Goal: Task Accomplishment & Management: Complete application form

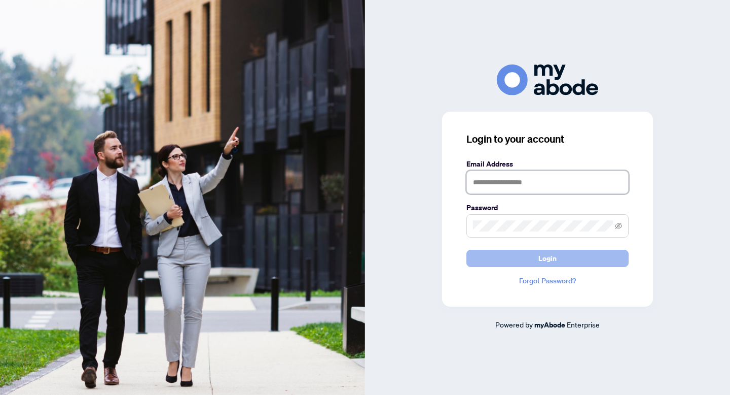
type input "**********"
click at [575, 257] on button "Login" at bounding box center [548, 258] width 162 height 17
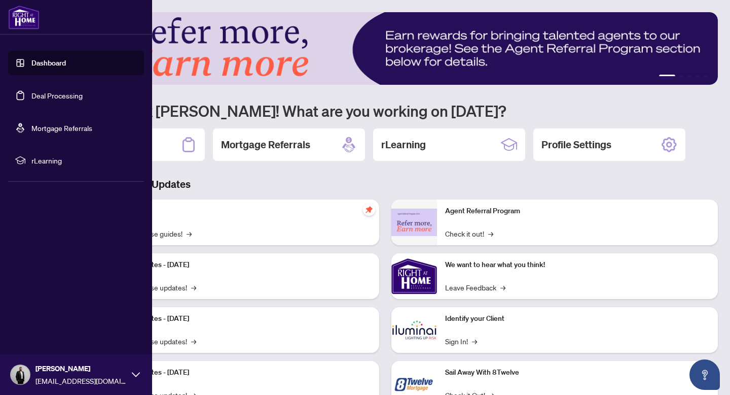
click at [31, 100] on link "Deal Processing" at bounding box center [56, 95] width 51 height 9
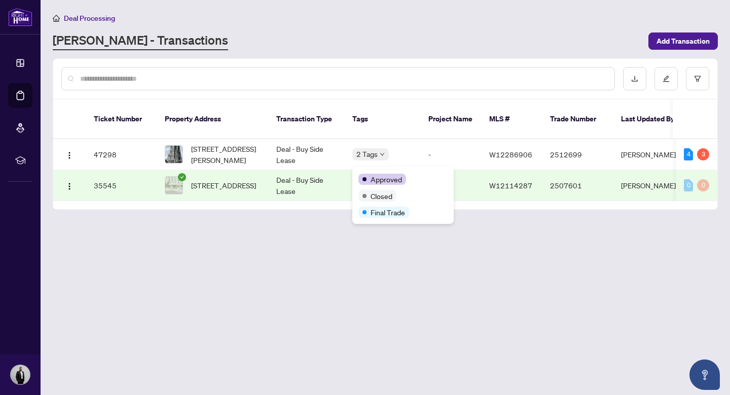
click at [380, 176] on span "Approved" at bounding box center [386, 178] width 31 height 11
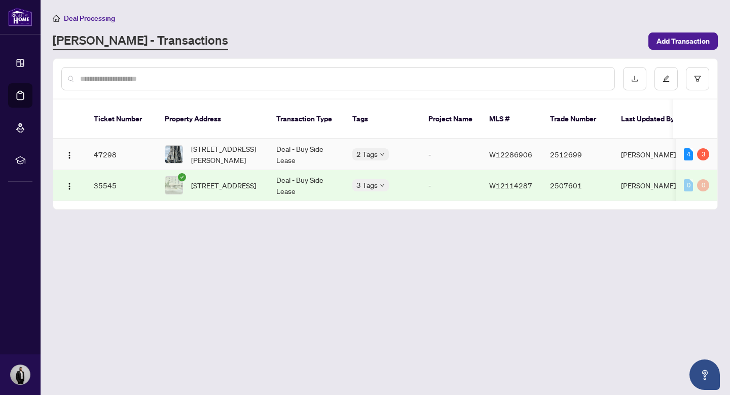
click at [105, 142] on td "47298" at bounding box center [121, 154] width 71 height 31
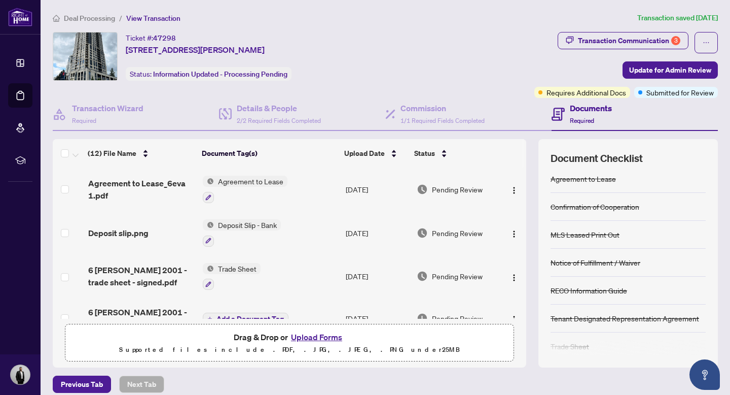
scroll to position [6, 0]
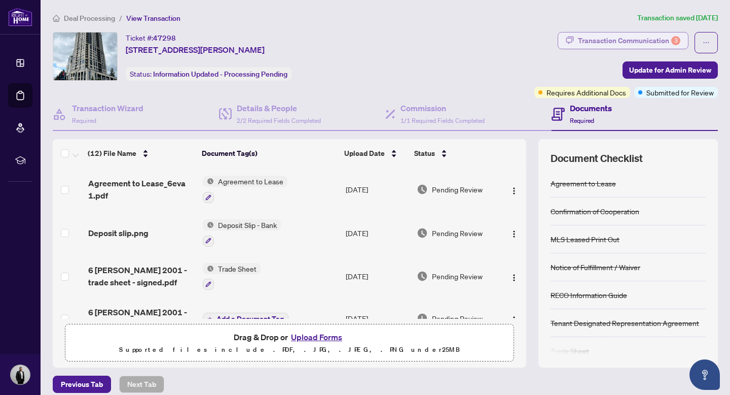
click at [646, 43] on div "Transaction Communication 3" at bounding box center [629, 40] width 102 height 16
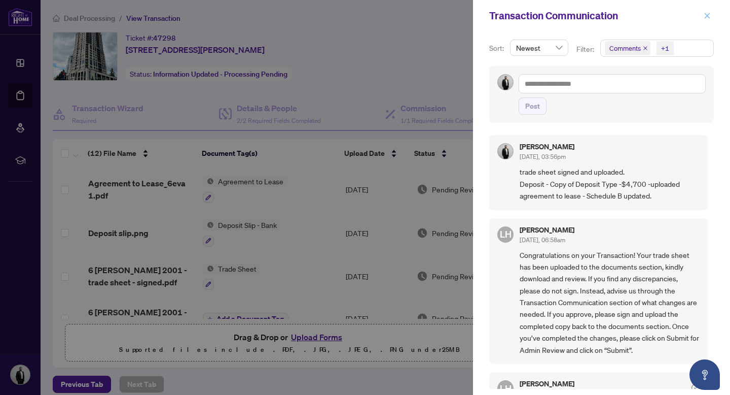
click at [709, 16] on icon "close" at bounding box center [707, 15] width 7 height 7
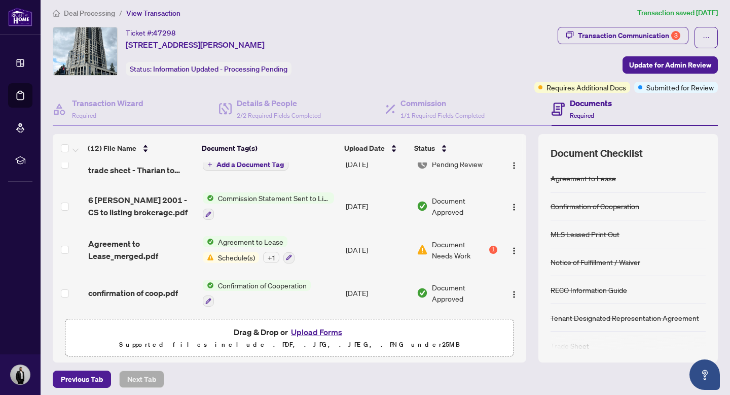
scroll to position [0, 0]
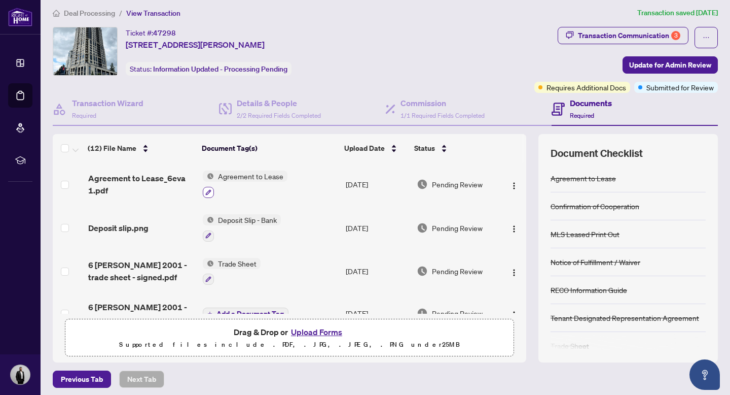
click at [210, 190] on icon "button" at bounding box center [208, 192] width 6 height 6
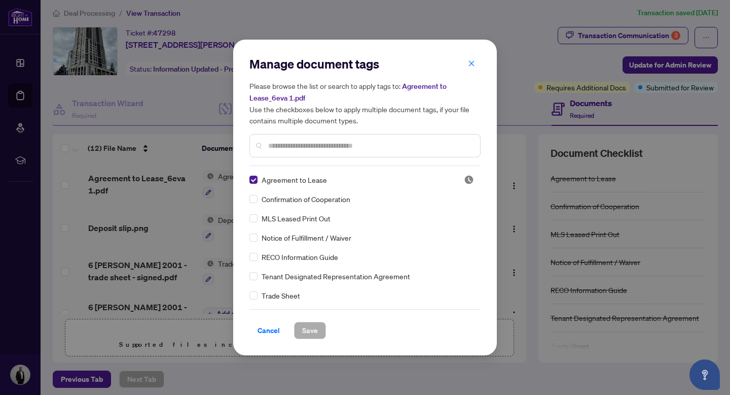
click at [371, 165] on div "Manage document tags Please browse the list or search to apply tags to: Agreeme…" at bounding box center [365, 197] width 231 height 283
click at [327, 146] on input "text" at bounding box center [370, 145] width 204 height 11
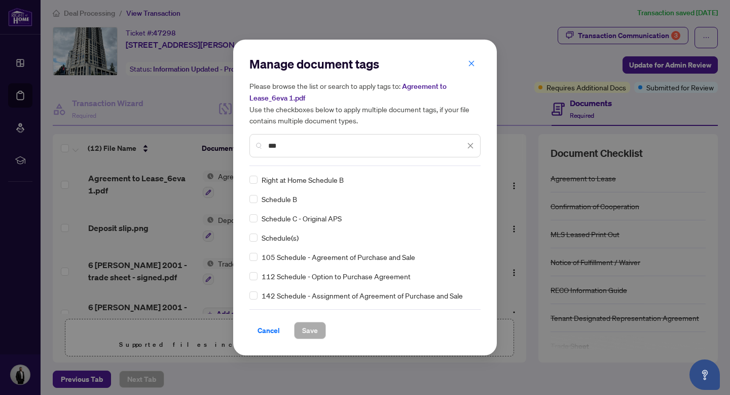
type input "***"
click at [309, 329] on span "Save" at bounding box center [310, 330] width 16 height 16
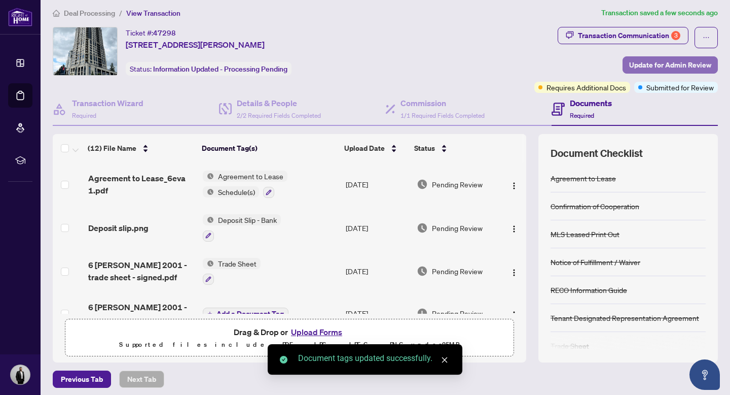
click at [666, 61] on span "Update for Admin Review" at bounding box center [671, 65] width 82 height 16
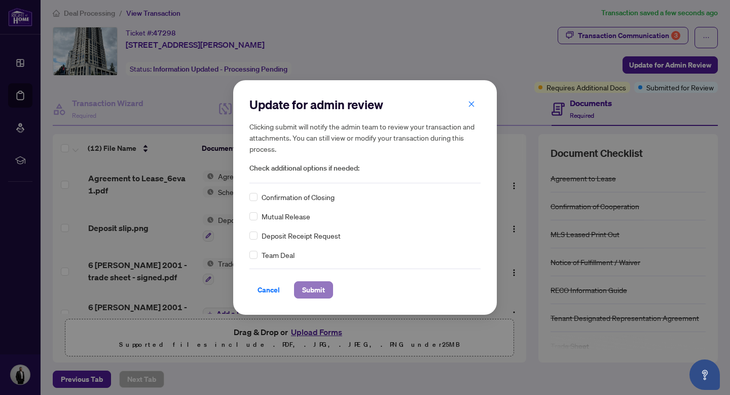
click at [318, 291] on span "Submit" at bounding box center [313, 290] width 23 height 16
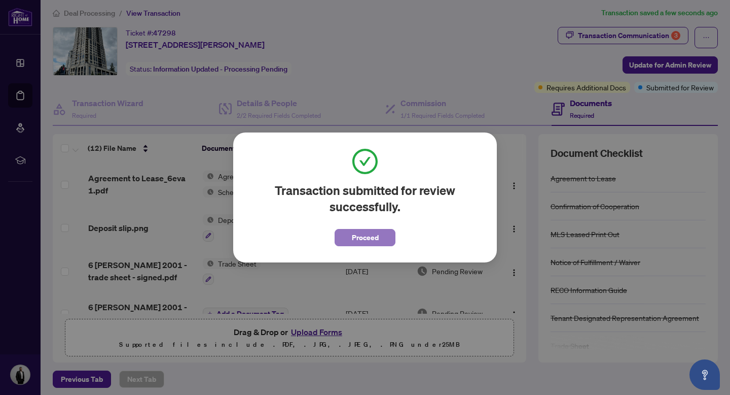
click at [372, 235] on span "Proceed" at bounding box center [365, 237] width 27 height 16
